Goal: Information Seeking & Learning: Learn about a topic

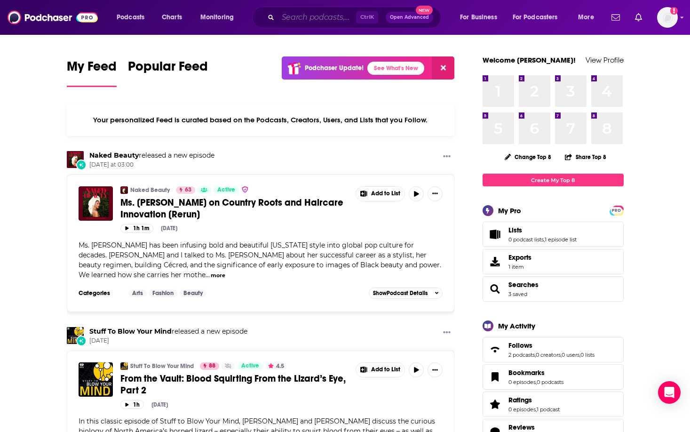
click at [309, 16] on input "Search podcasts, credits, & more..." at bounding box center [317, 17] width 78 height 15
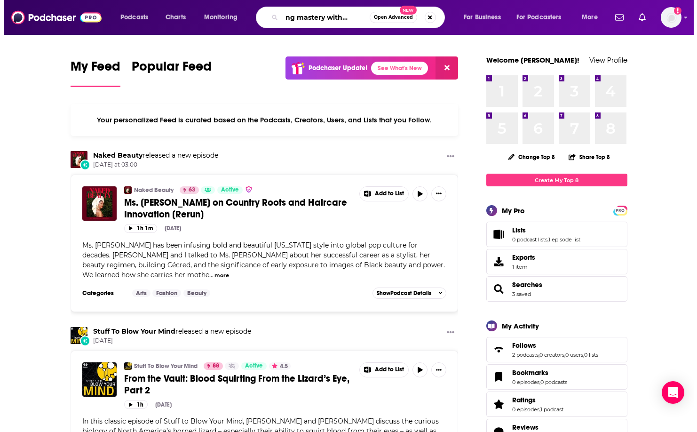
scroll to position [0, 23]
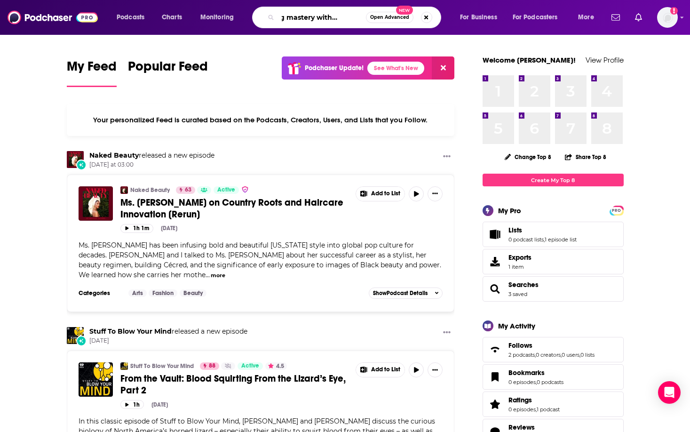
type input "finding mastery with [PERSON_NAME]"
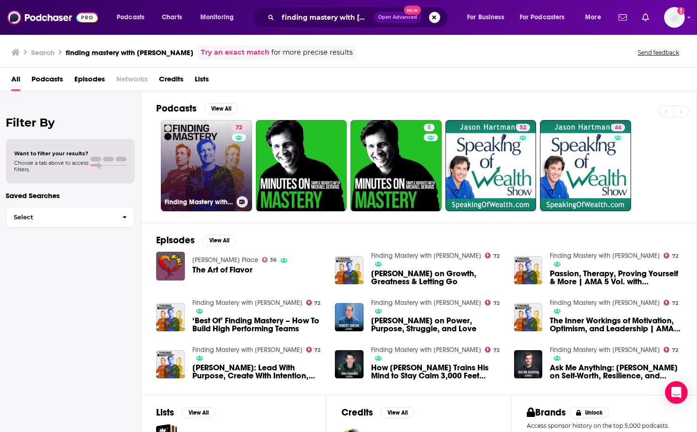
click at [192, 153] on link "72 Finding Mastery with [PERSON_NAME]" at bounding box center [206, 165] width 91 height 91
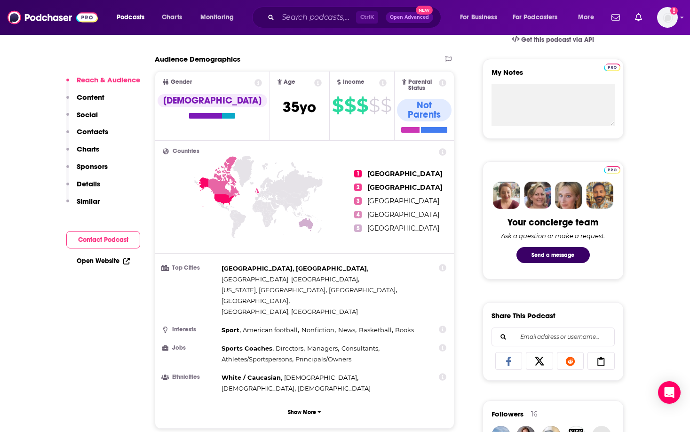
scroll to position [282, 0]
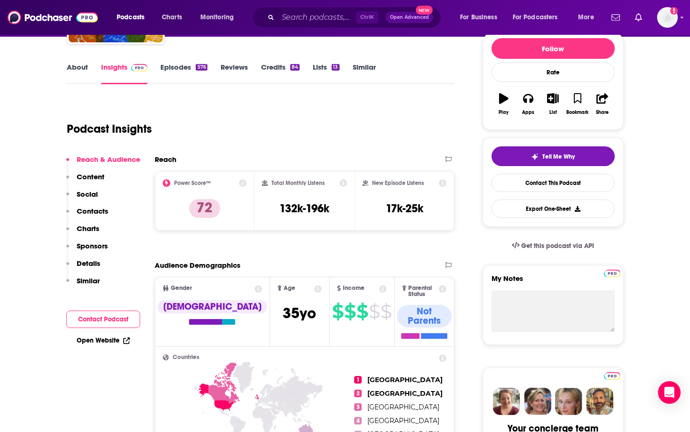
scroll to position [94, 0]
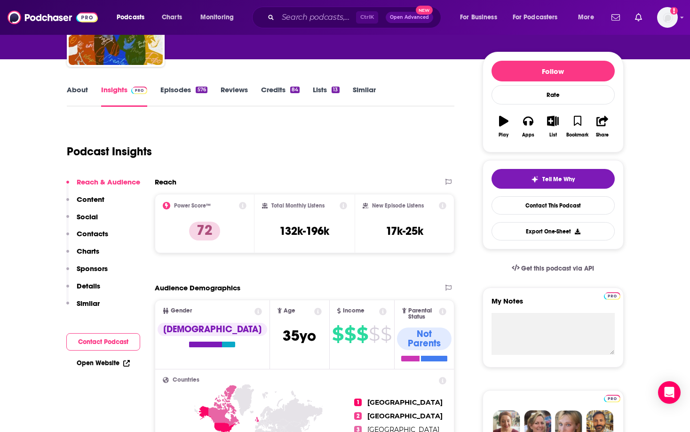
click at [249, 125] on div "Podcast Insights" at bounding box center [257, 146] width 381 height 48
click at [85, 91] on link "About" at bounding box center [77, 96] width 21 height 22
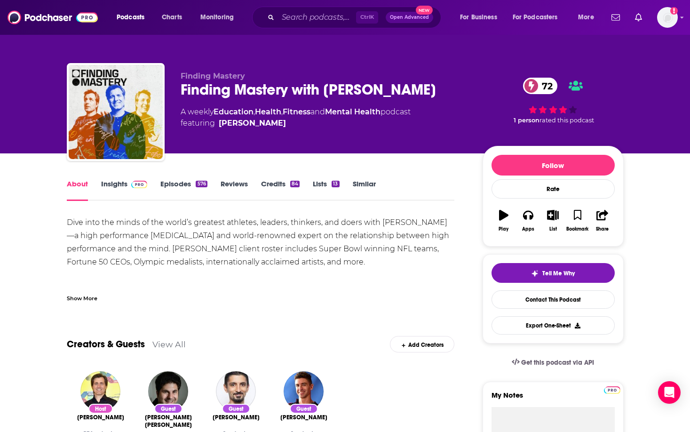
click at [78, 300] on div "Show More" at bounding box center [82, 297] width 31 height 9
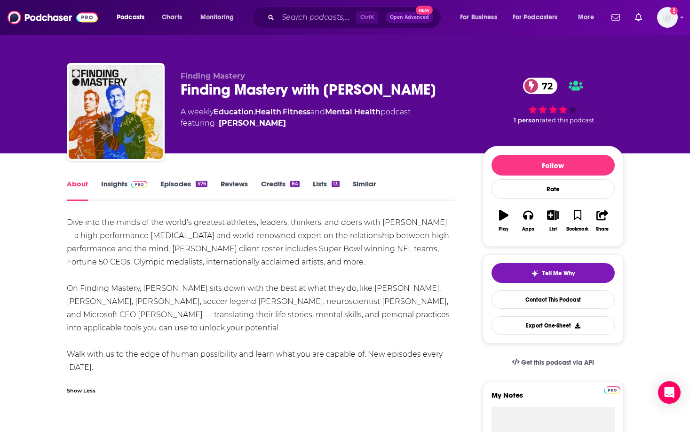
drag, startPoint x: 59, startPoint y: 222, endPoint x: 337, endPoint y: 265, distance: 281.8
copy div "Dive into the minds of the world’s greatest athletes, leaders, thinkers, and do…"
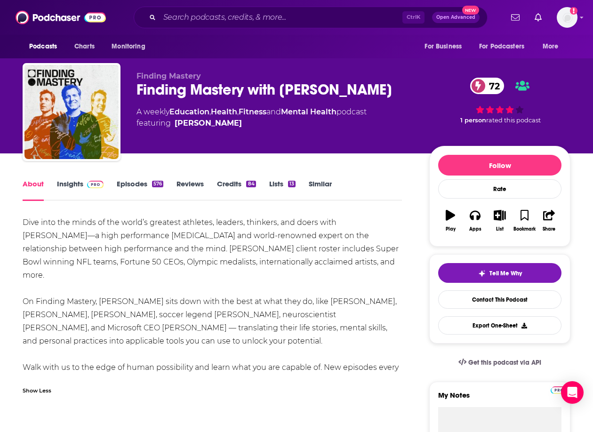
click at [71, 187] on link "Insights" at bounding box center [80, 190] width 47 height 22
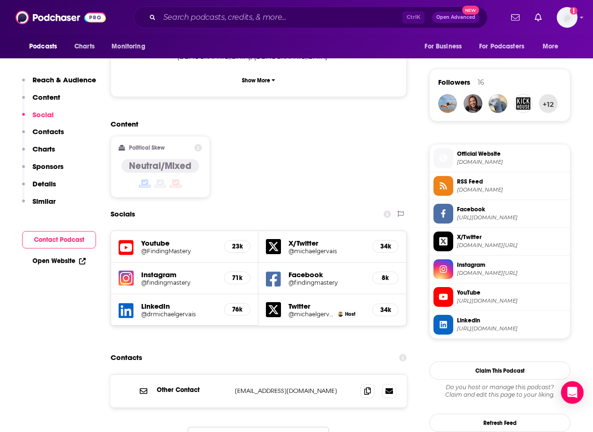
scroll to position [659, 0]
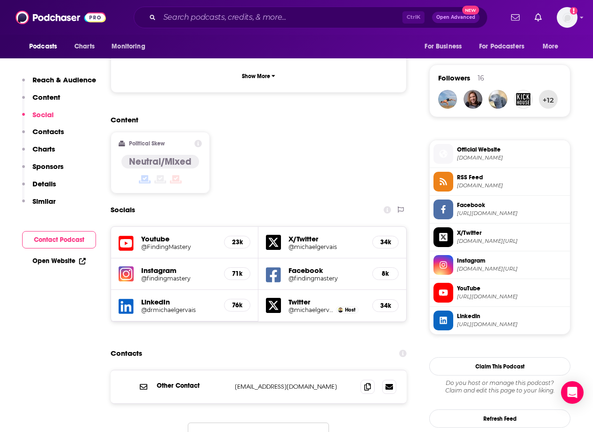
click at [167, 266] on h5 "Instagram" at bounding box center [178, 270] width 75 height 9
drag, startPoint x: 167, startPoint y: 218, endPoint x: 128, endPoint y: 214, distance: 39.3
click at [128, 266] on img at bounding box center [126, 273] width 15 height 15
click at [155, 243] on h5 "@FindingMastery" at bounding box center [178, 246] width 75 height 7
click at [302, 243] on h5 "@michaelgervais" at bounding box center [326, 246] width 76 height 7
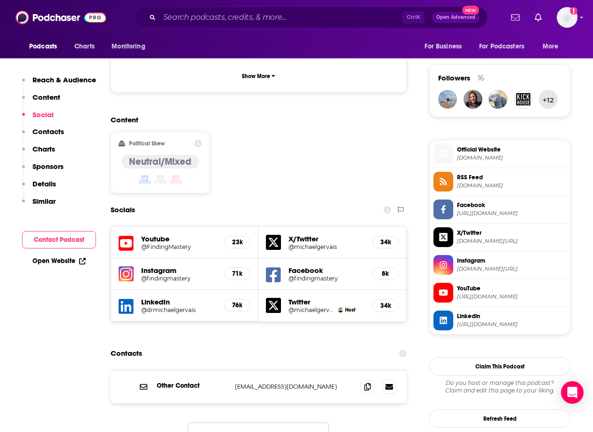
click at [170, 306] on h5 "@drmichaelgervais" at bounding box center [178, 309] width 75 height 7
click at [283, 121] on div "Content Political Skew Neutral/Mixed" at bounding box center [259, 158] width 296 height 86
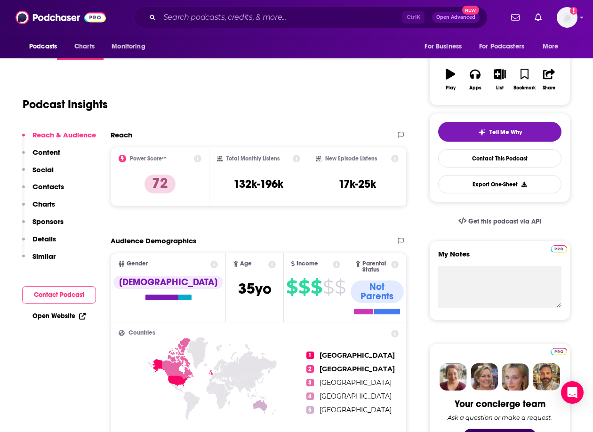
scroll to position [0, 0]
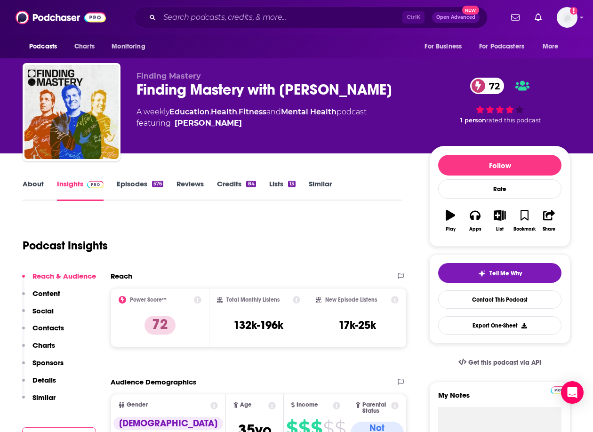
click at [271, 236] on div "Podcast Insights" at bounding box center [209, 240] width 372 height 48
click at [190, 220] on div "Podcast Insights" at bounding box center [209, 240] width 372 height 48
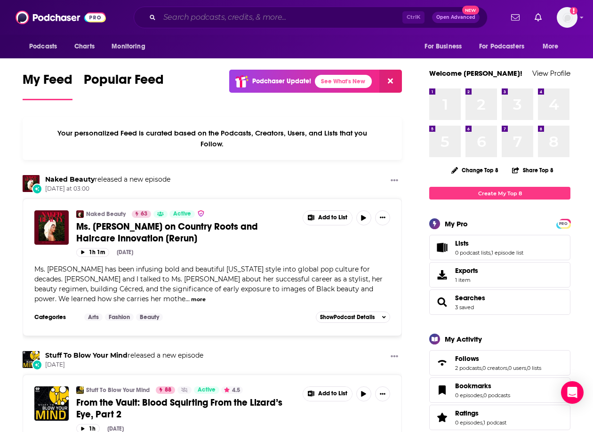
click at [199, 16] on input "Search podcasts, credits, & more..." at bounding box center [280, 17] width 243 height 15
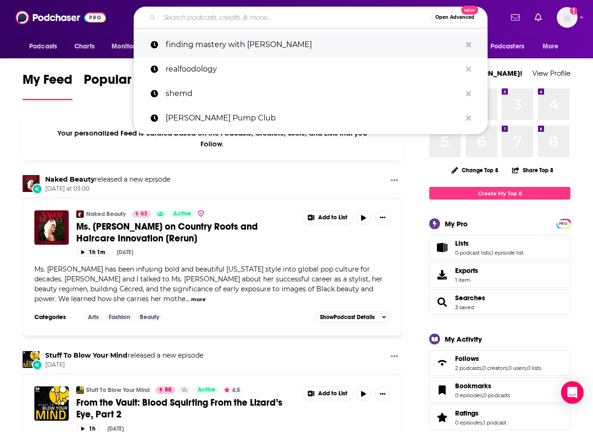
click at [203, 52] on p "finding mastery with [PERSON_NAME]" at bounding box center [313, 44] width 295 height 24
type input "finding mastery with [PERSON_NAME]"
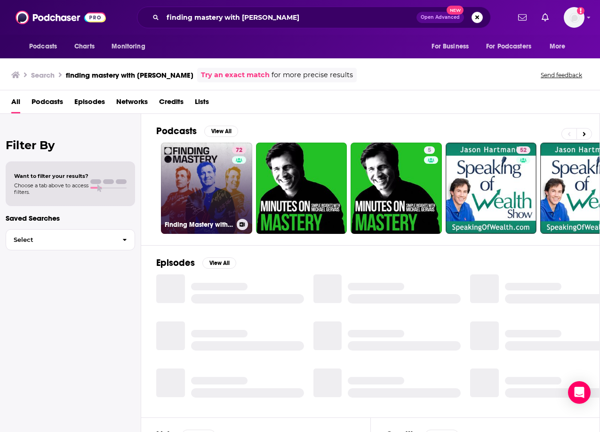
click at [210, 185] on link "72 Finding Mastery with [PERSON_NAME]" at bounding box center [206, 188] width 91 height 91
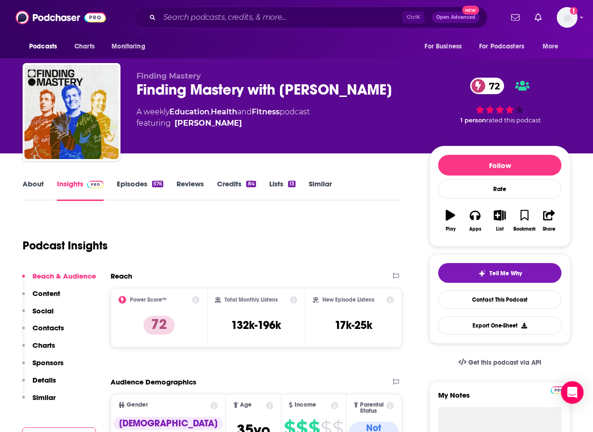
click at [124, 183] on link "Episodes 576" at bounding box center [140, 190] width 47 height 22
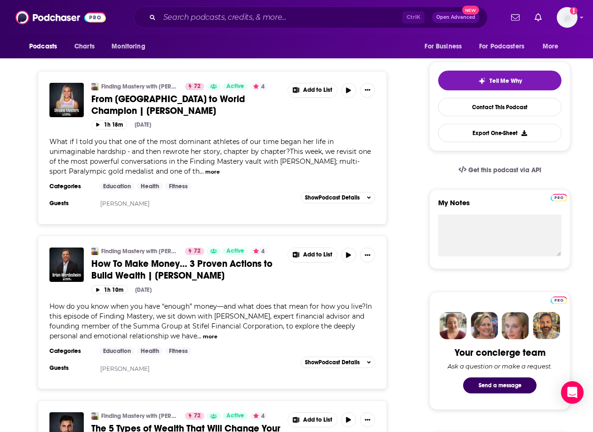
scroll to position [47, 0]
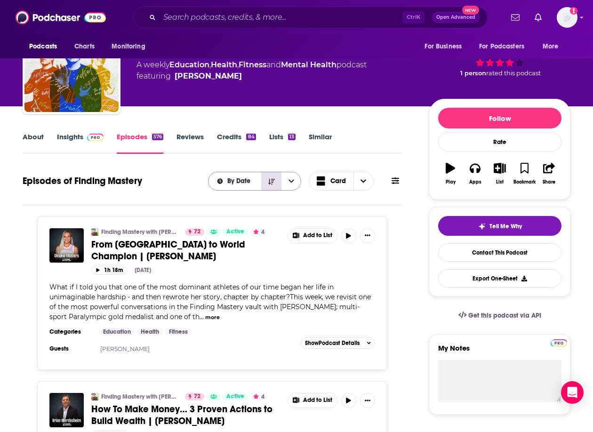
click at [270, 183] on icon "Sort Direction" at bounding box center [271, 181] width 7 height 6
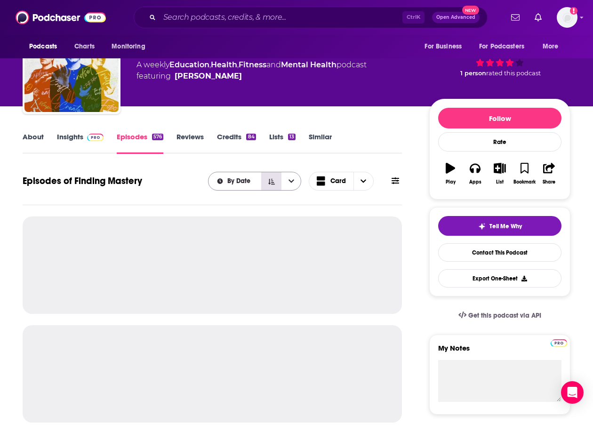
click at [270, 183] on icon "Sort Direction" at bounding box center [271, 181] width 7 height 6
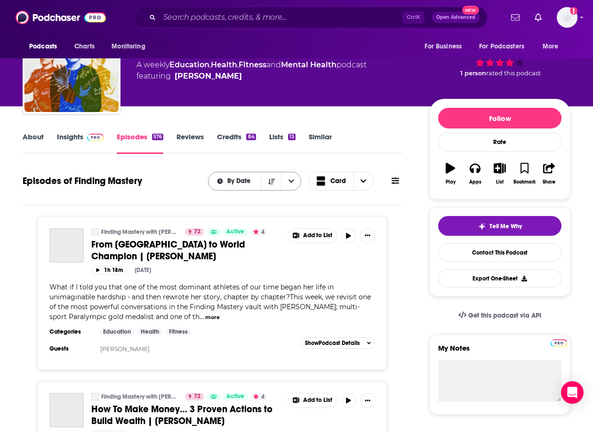
click at [293, 182] on icon "open menu" at bounding box center [291, 181] width 6 height 7
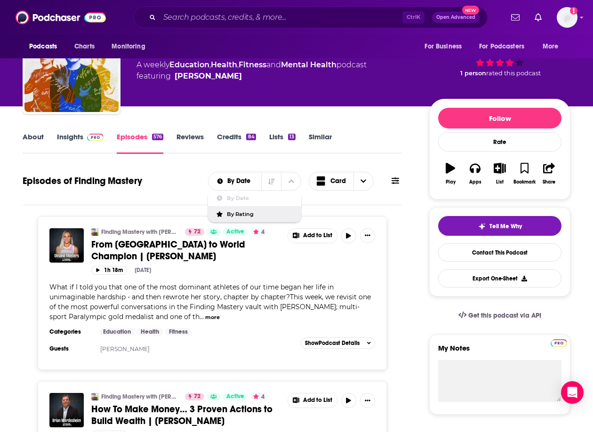
click at [243, 213] on span "By Rating" at bounding box center [260, 214] width 67 height 5
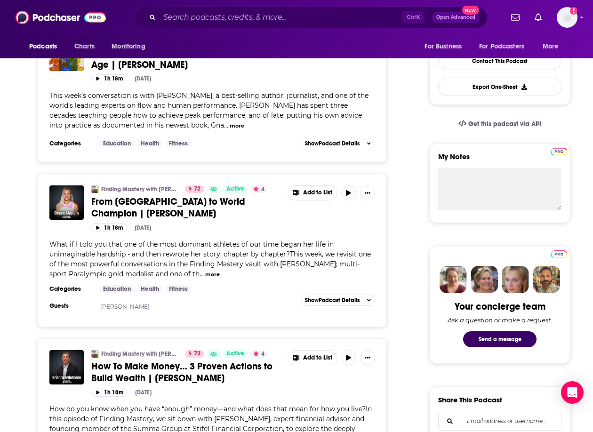
scroll to position [376, 0]
